Goal: Task Accomplishment & Management: Manage account settings

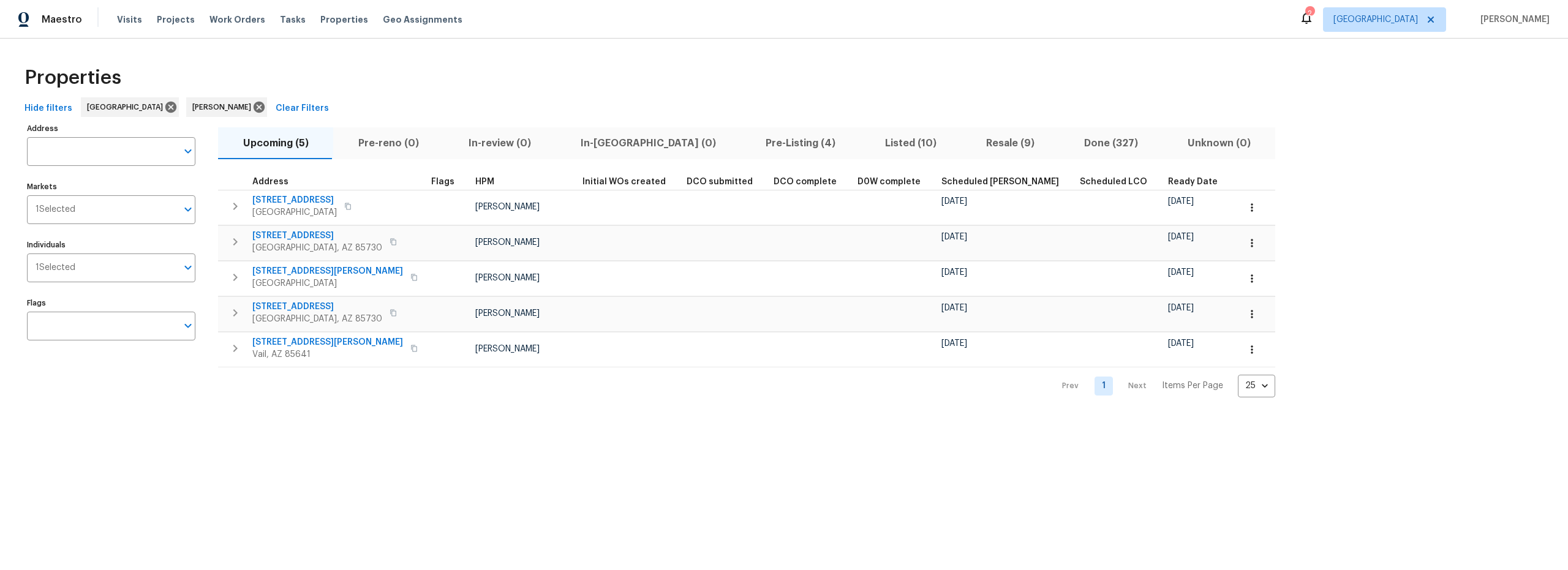
click at [748, 145] on span "Pre-Listing (4)" at bounding box center [800, 143] width 105 height 17
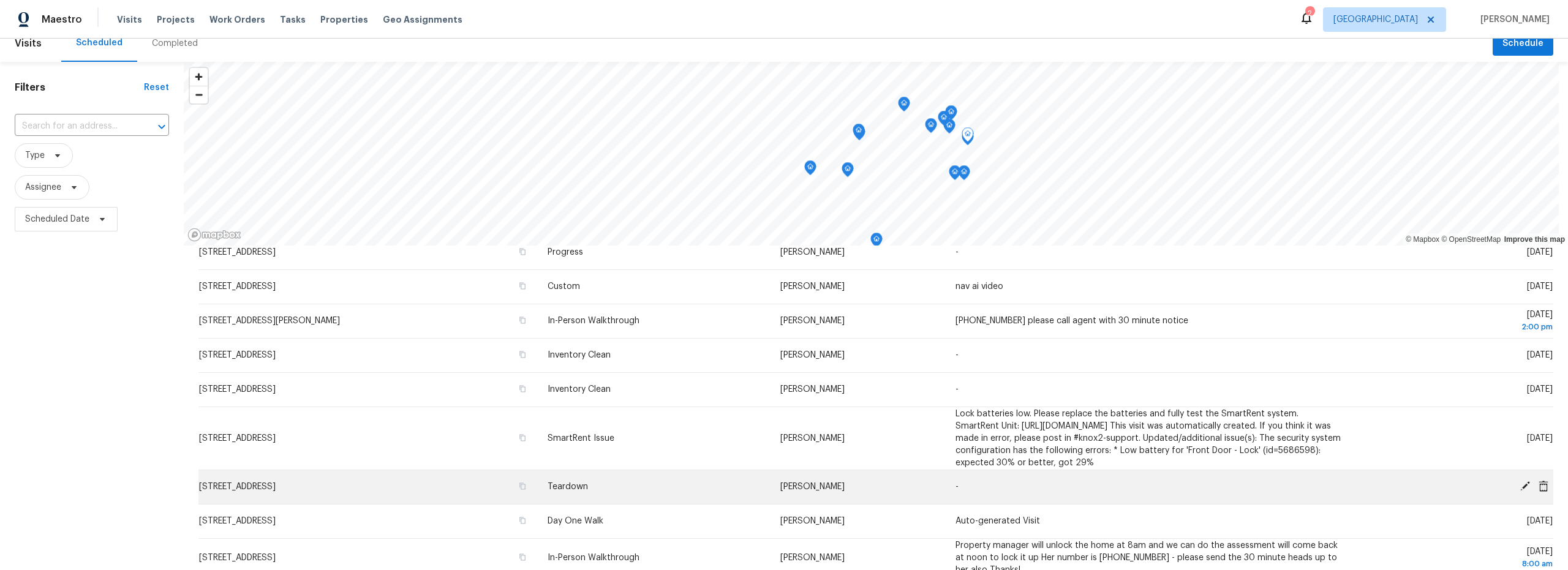
scroll to position [261, 0]
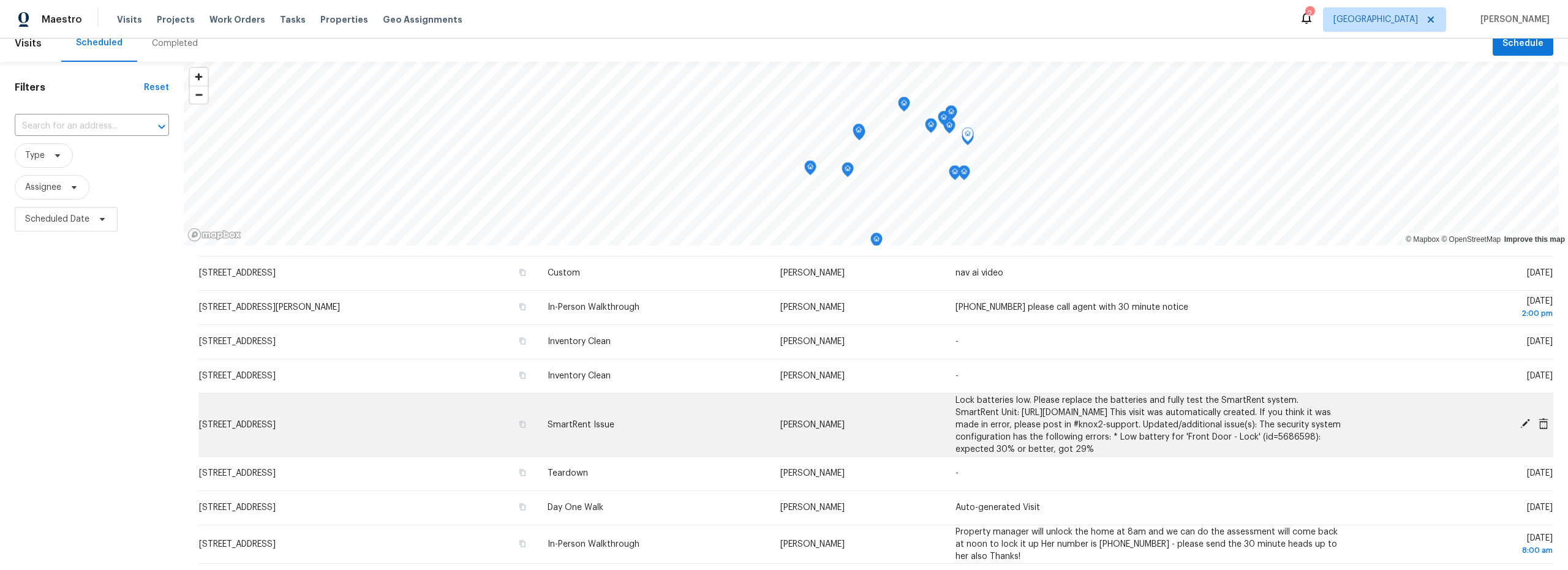
click at [1520, 423] on icon at bounding box center [1525, 423] width 10 height 10
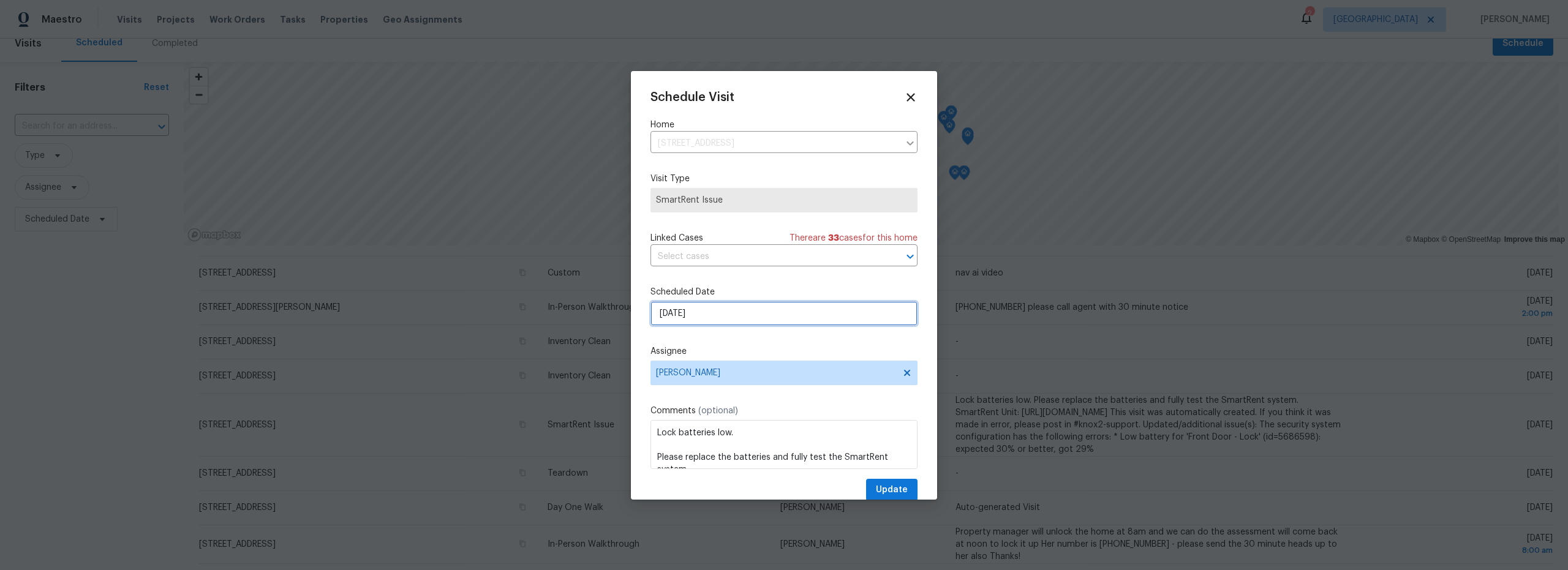
click at [754, 317] on input "8/30/2025" at bounding box center [784, 313] width 267 height 24
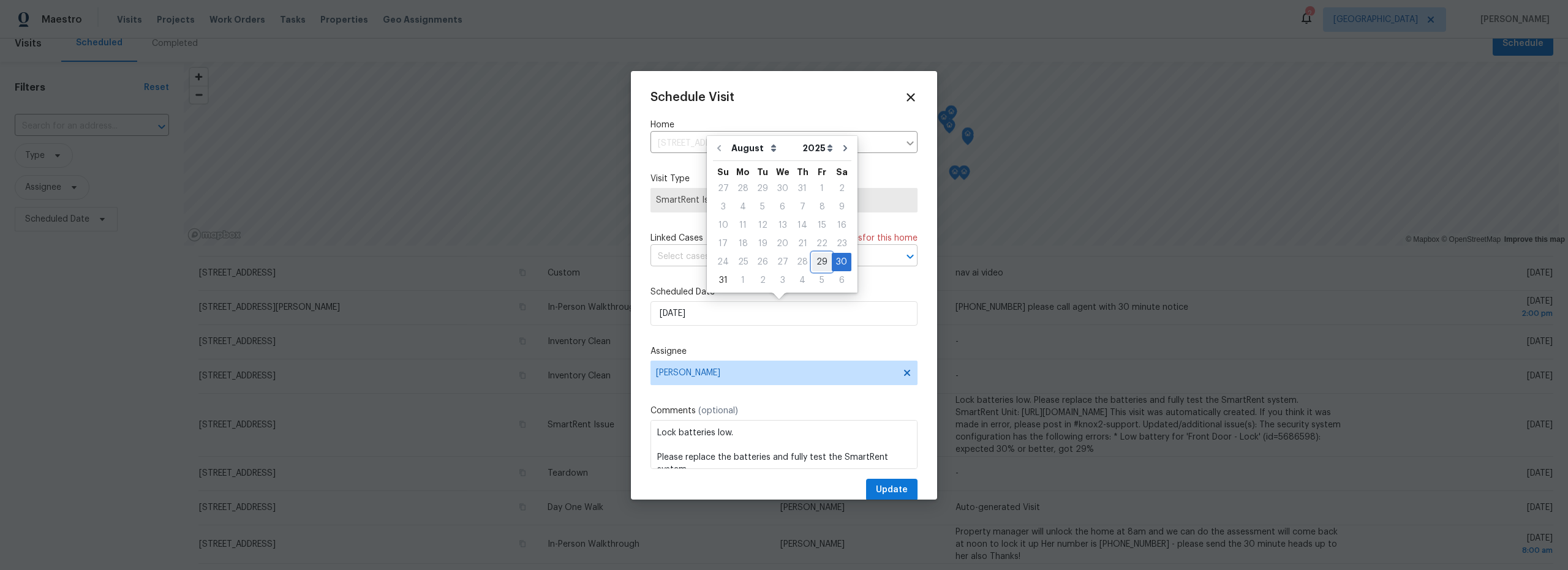
click at [814, 263] on div "29" at bounding box center [822, 262] width 20 height 17
type input "8/29/2025"
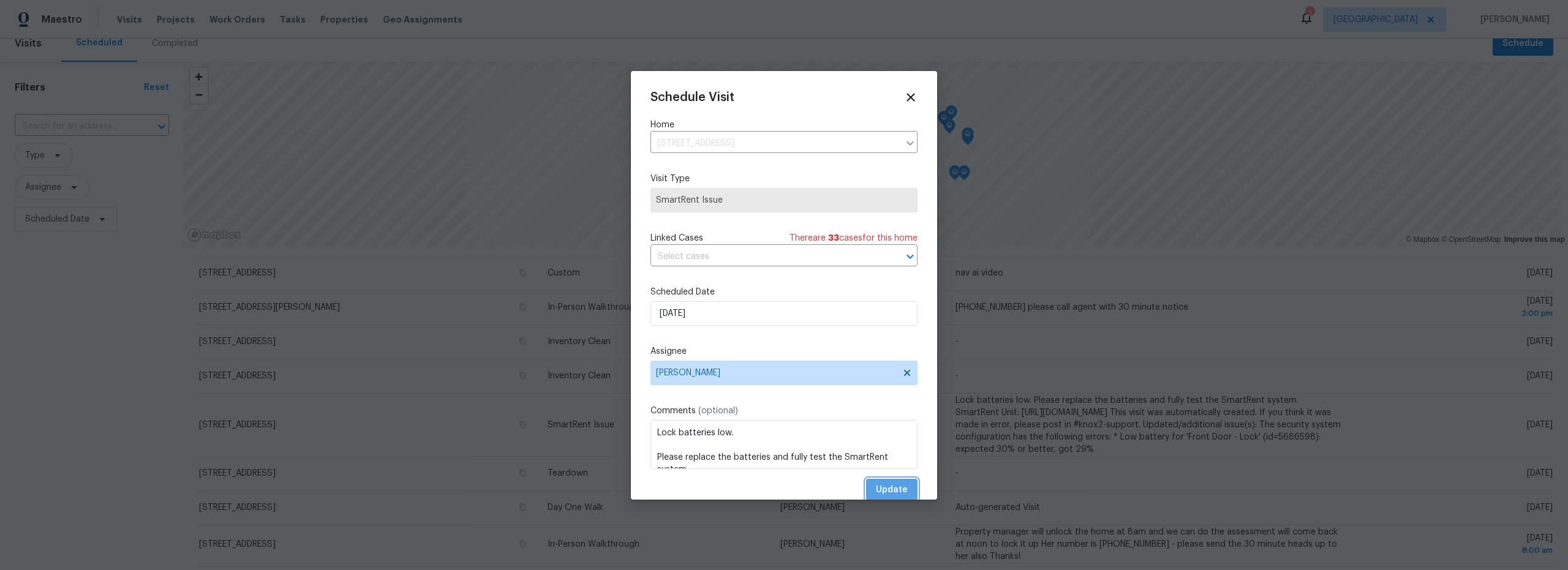
click at [891, 489] on span "Update" at bounding box center [892, 490] width 32 height 15
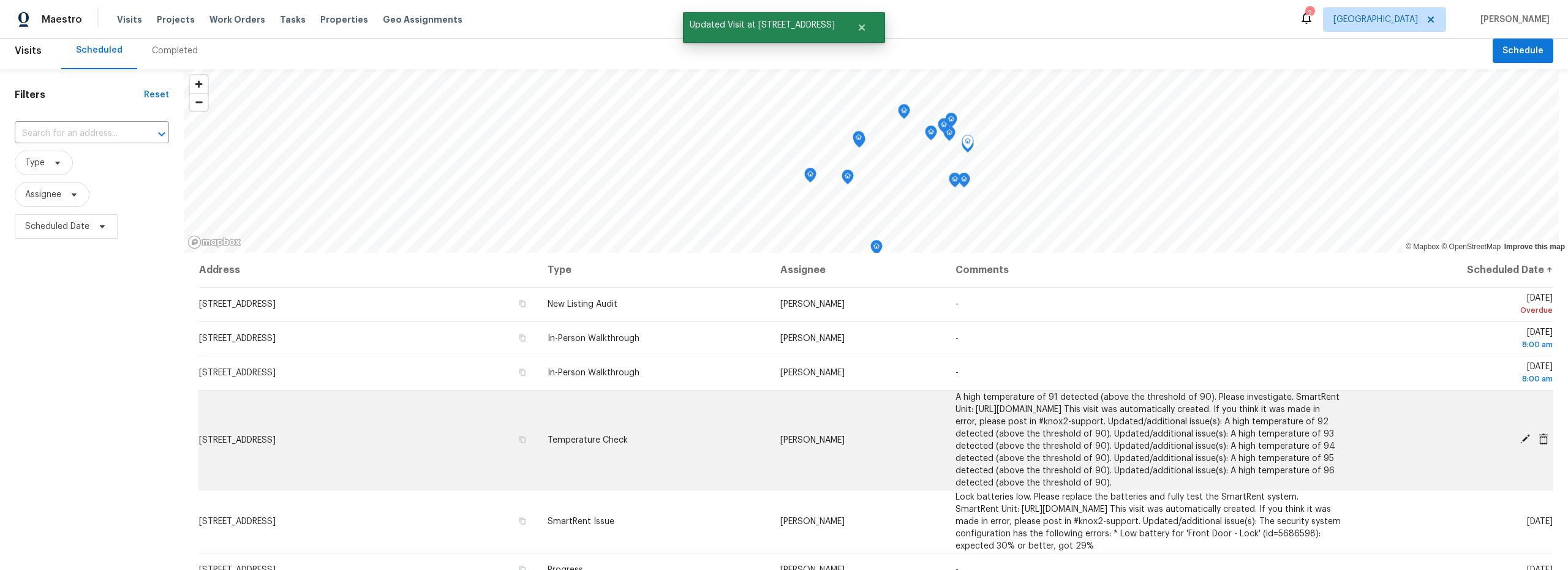
scroll to position [0, 0]
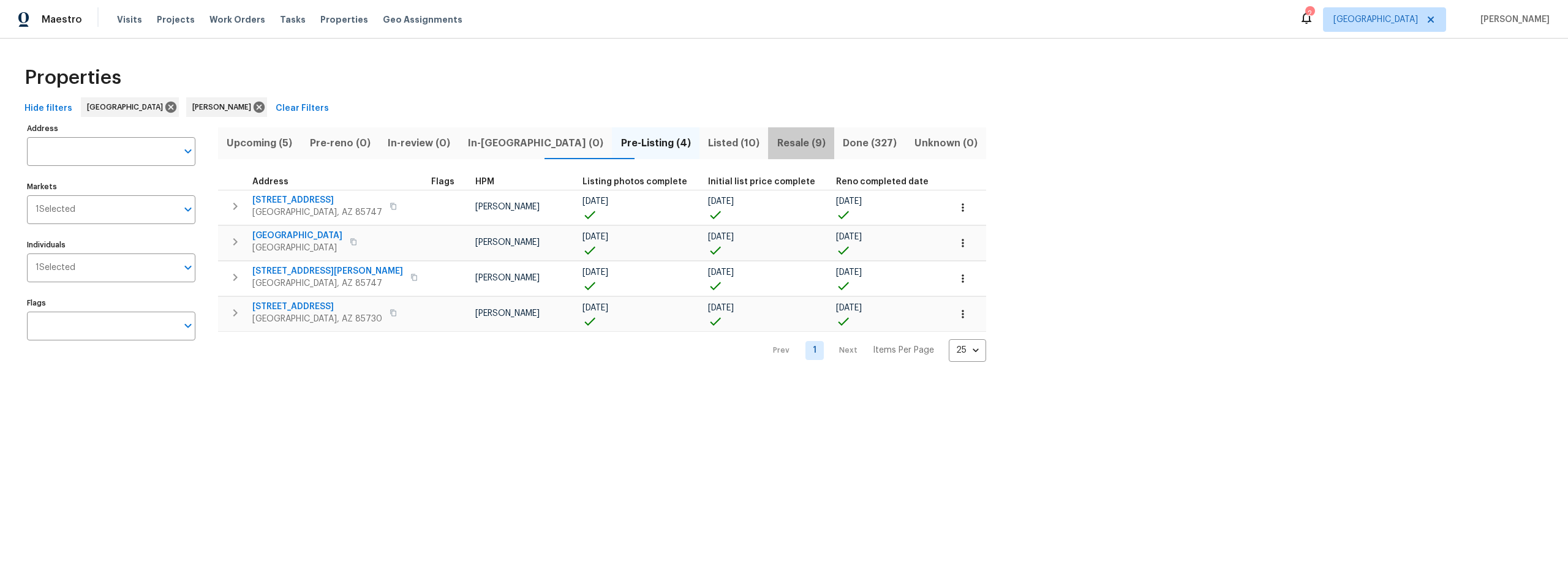
click at [775, 145] on span "Resale (9)" at bounding box center [801, 143] width 52 height 17
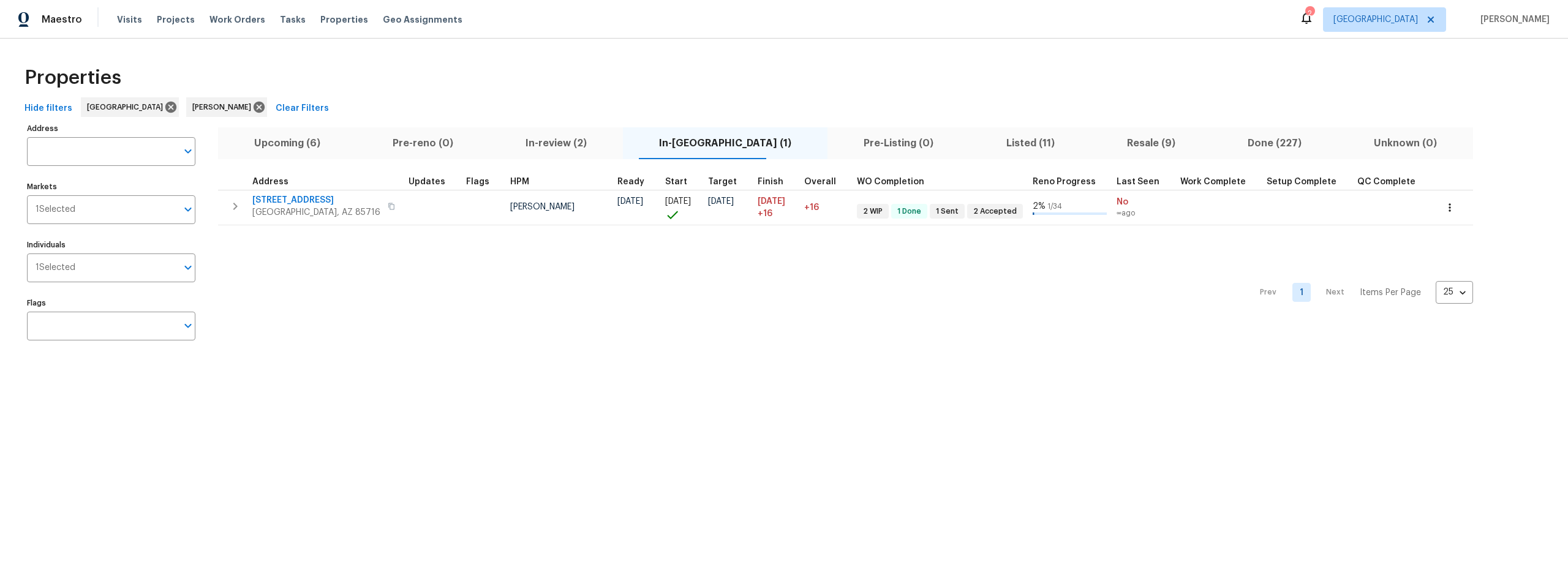
drag, startPoint x: 286, startPoint y: 143, endPoint x: 396, endPoint y: 149, distance: 110.2
click at [287, 143] on span "Upcoming (6)" at bounding box center [287, 143] width 124 height 17
